Goal: Entertainment & Leisure: Consume media (video, audio)

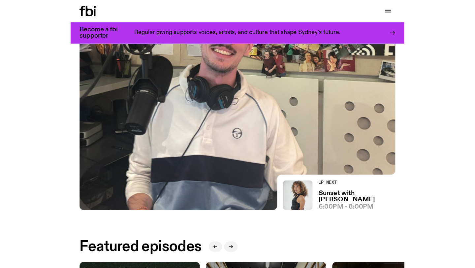
scroll to position [368, 0]
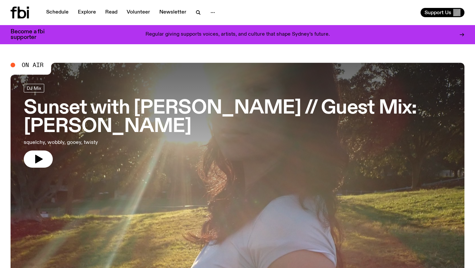
click at [257, 114] on h3 "Sunset with alilia // Guest Mix: Tim" at bounding box center [237, 117] width 427 height 37
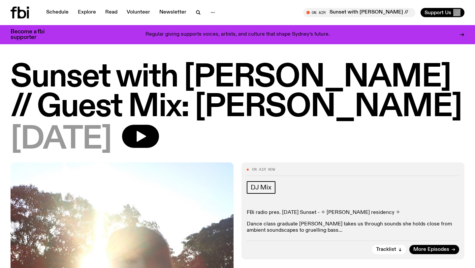
click at [21, 11] on icon at bounding box center [22, 13] width 9 height 12
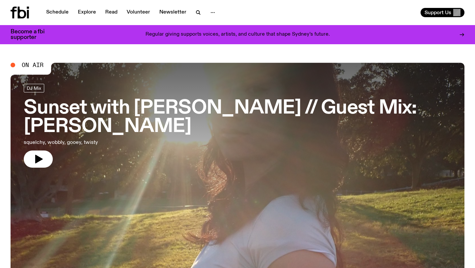
click at [172, 112] on h3 "Sunset with alilia // Guest Mix: Tim" at bounding box center [237, 117] width 427 height 37
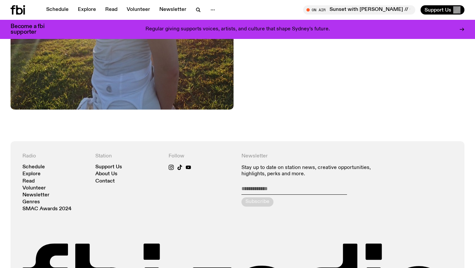
scroll to position [347, 0]
